Goal: Information Seeking & Learning: Learn about a topic

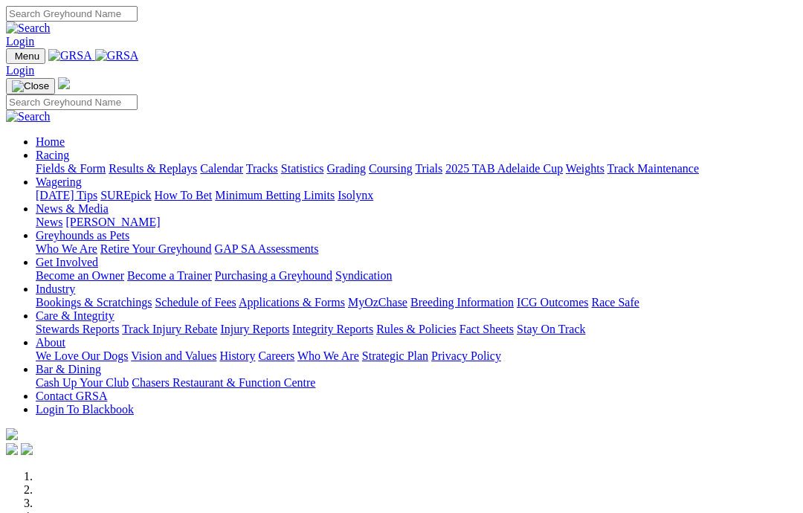
scroll to position [201, 0]
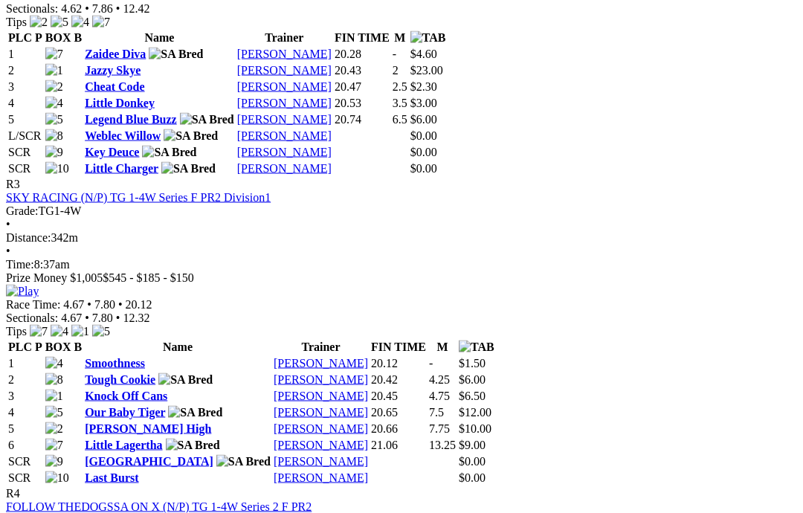
scroll to position [1171, 0]
